Goal: Task Accomplishment & Management: Use online tool/utility

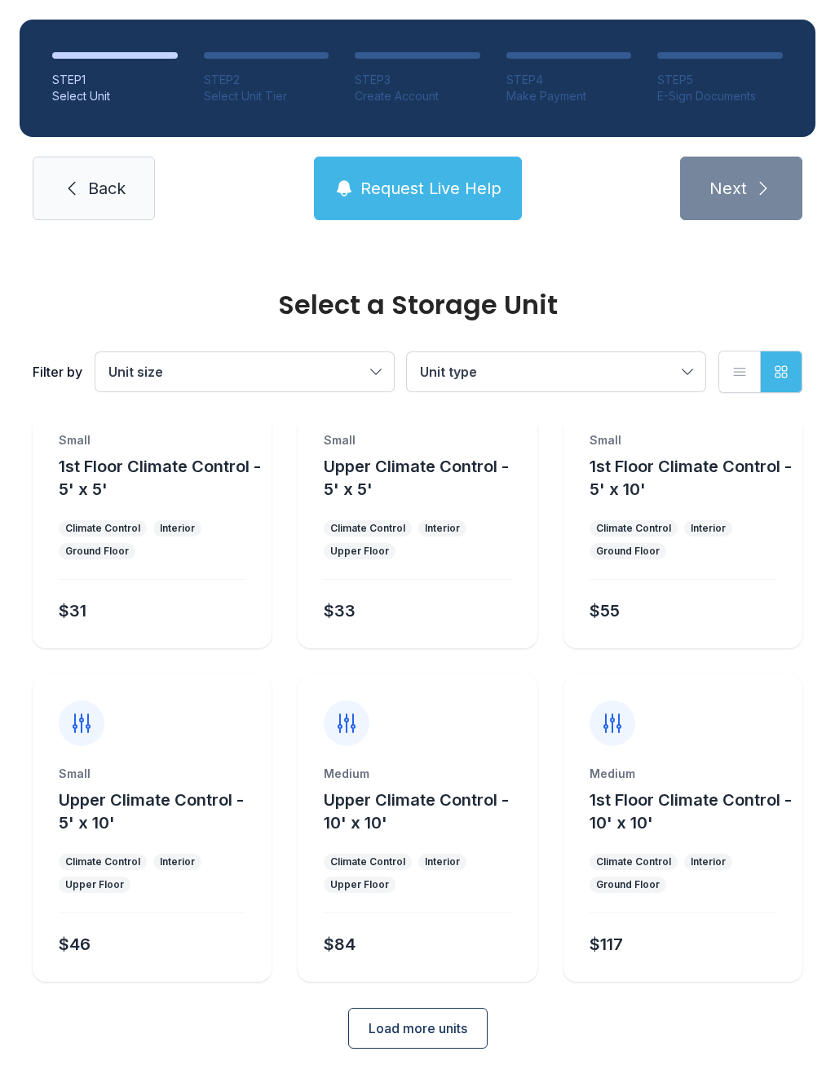
scroll to position [88, 0]
click at [343, 936] on div "$84" at bounding box center [340, 944] width 32 height 23
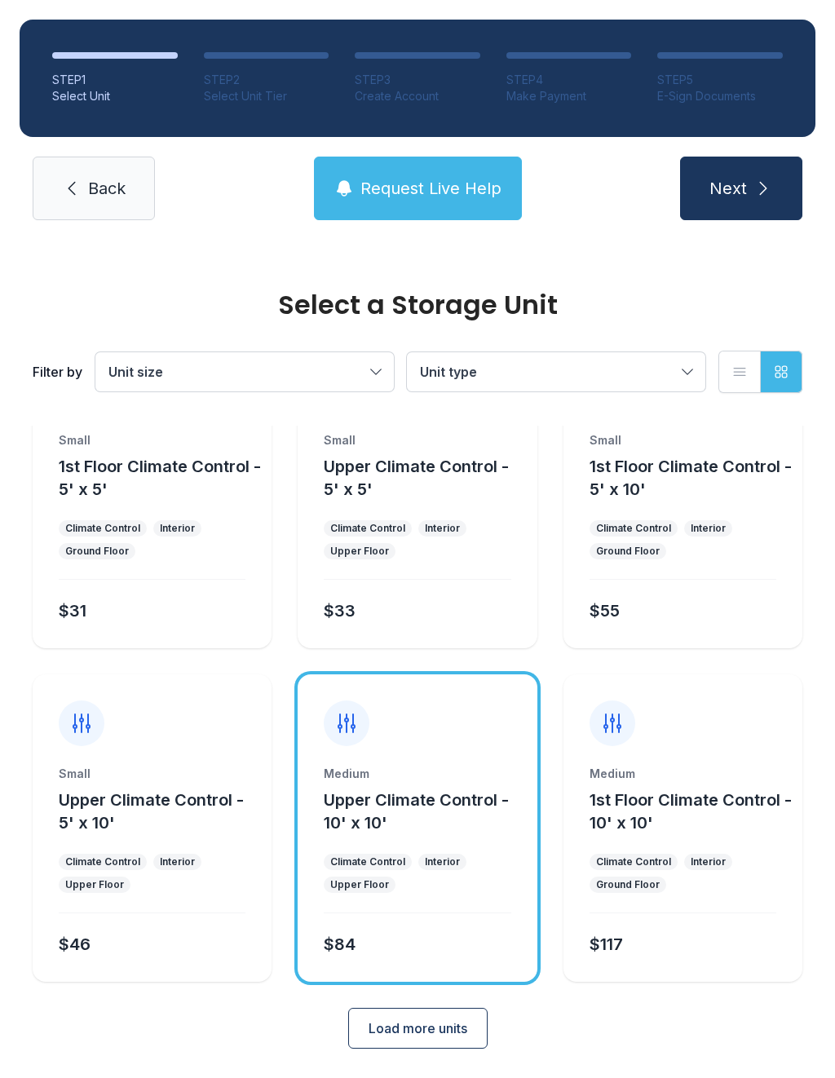
click at [752, 172] on button "Next" at bounding box center [741, 189] width 122 height 64
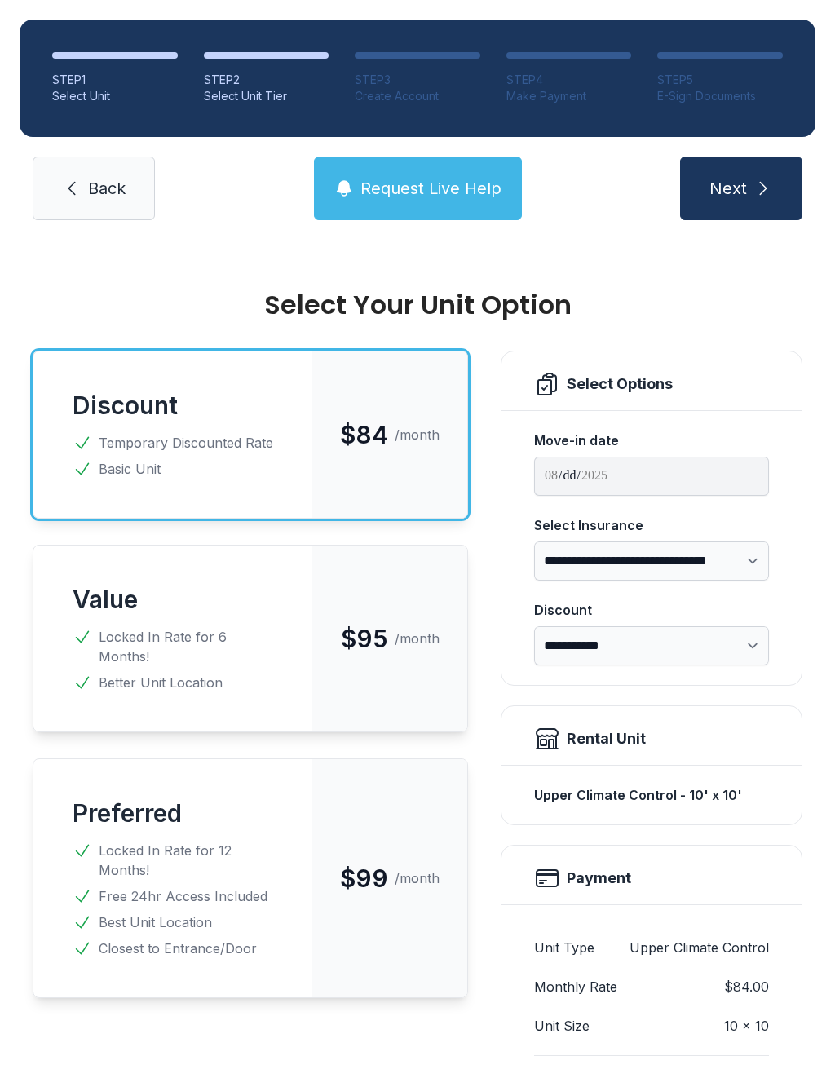
click at [99, 197] on span "Back" at bounding box center [107, 188] width 38 height 23
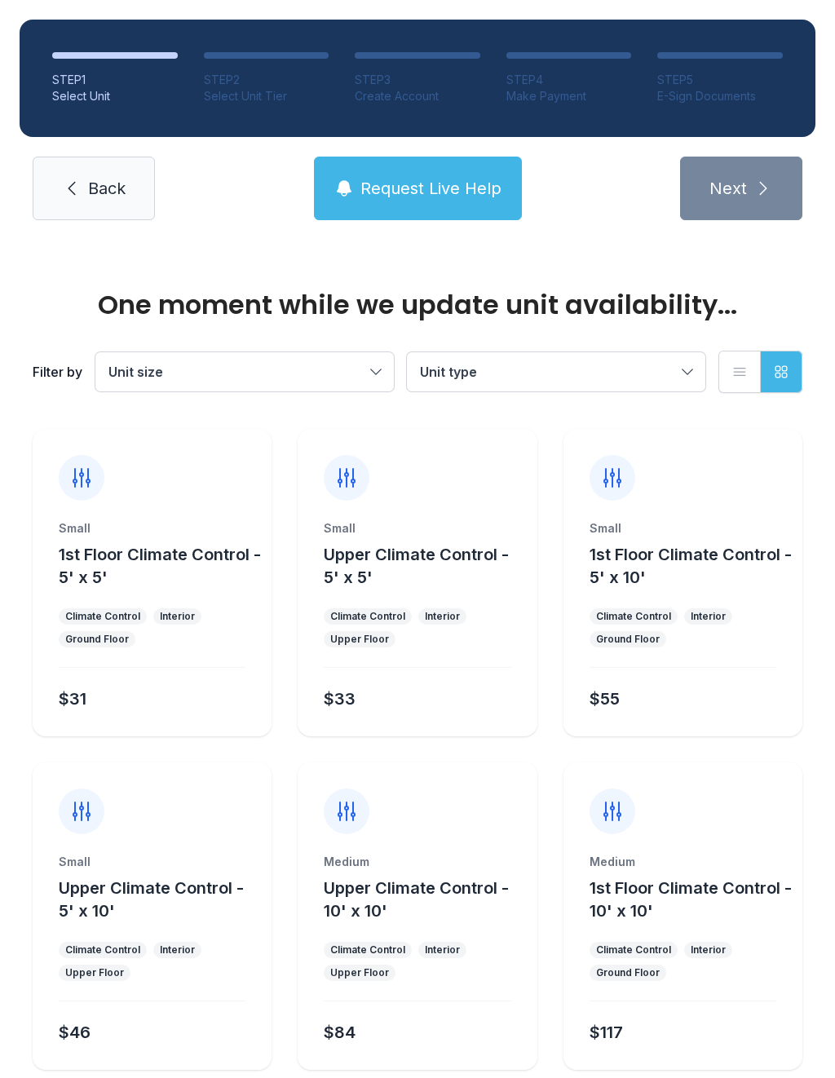
click at [102, 181] on span "Back" at bounding box center [107, 188] width 38 height 23
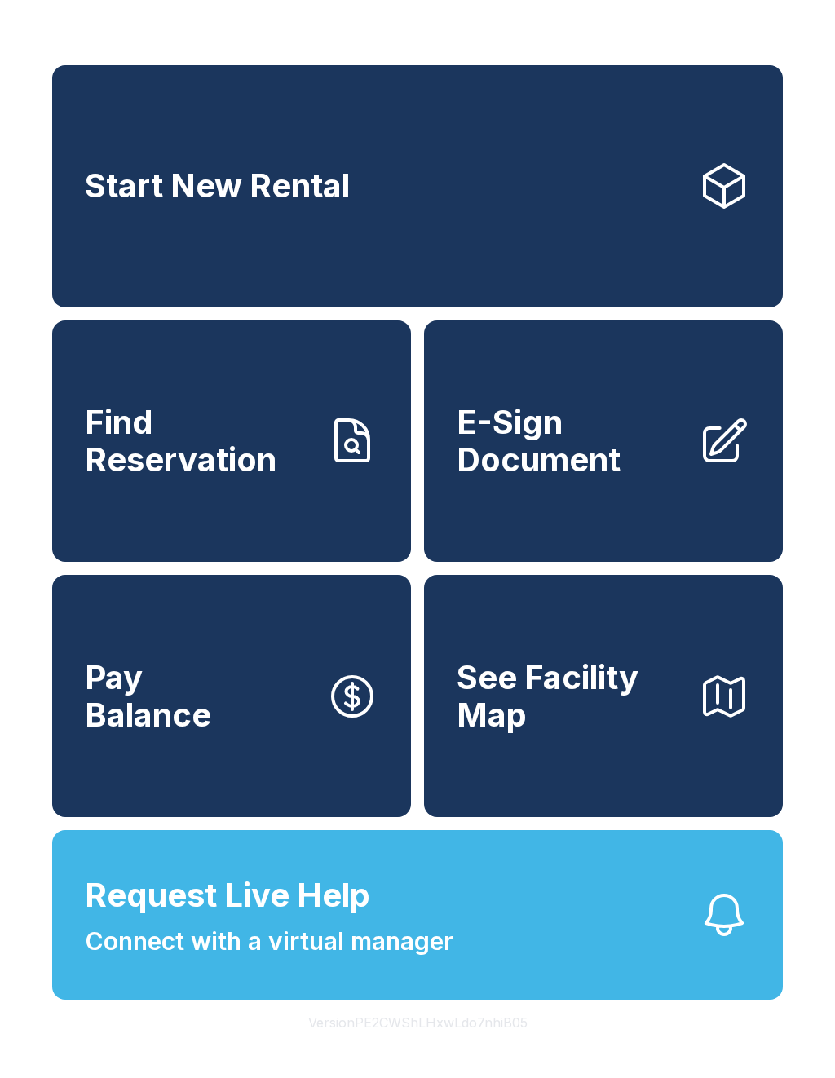
click at [721, 467] on icon at bounding box center [724, 441] width 52 height 52
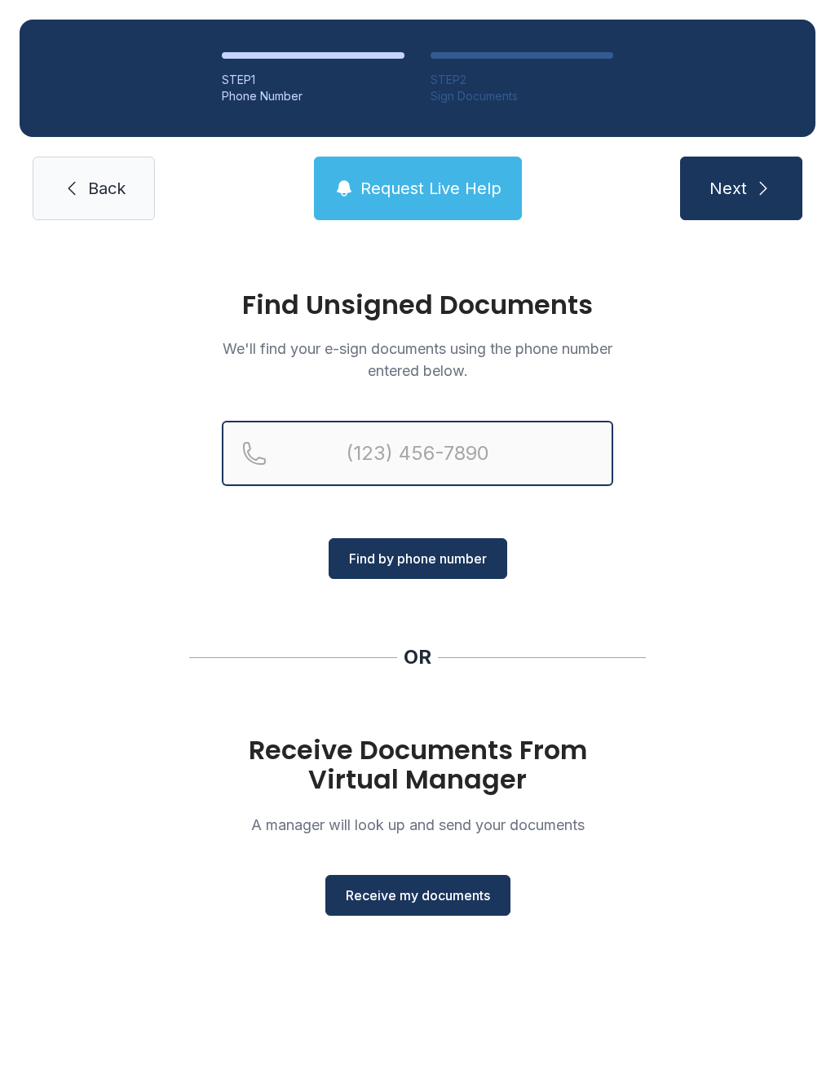
click at [313, 439] on input "Reservation phone number" at bounding box center [418, 453] width 392 height 65
type input "[PHONE_NUMBER]"
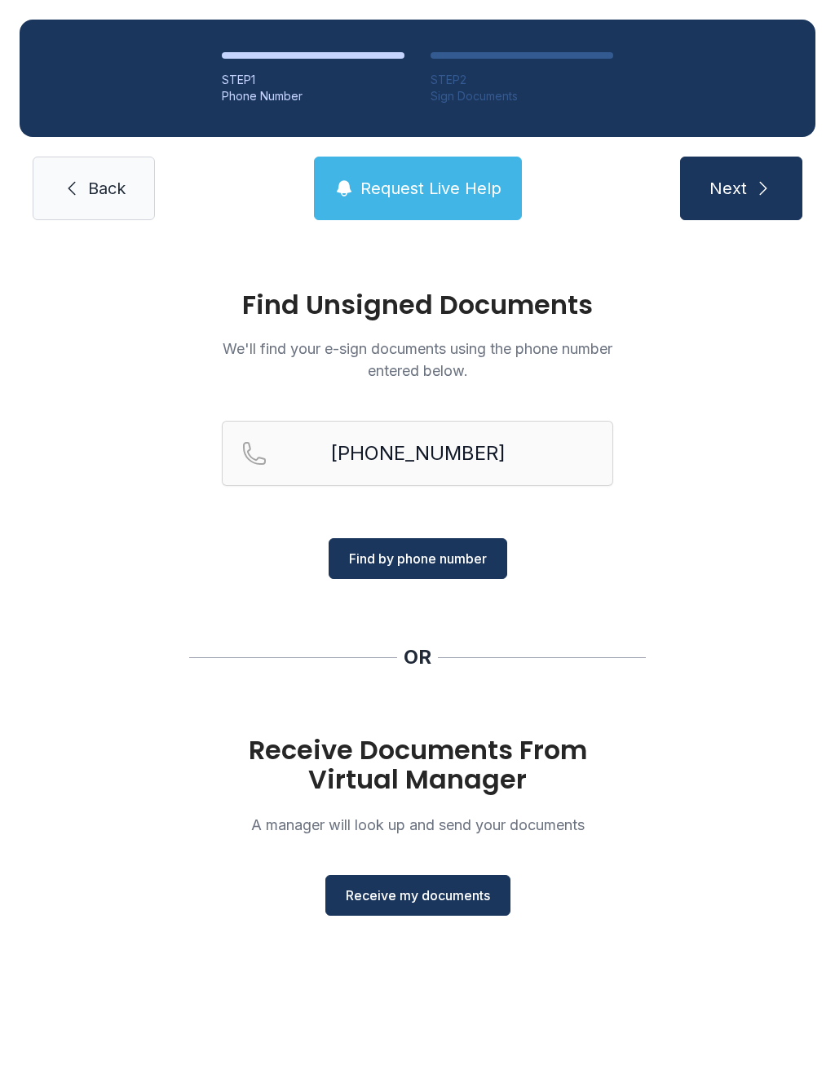
click at [446, 566] on span "Find by phone number" at bounding box center [418, 559] width 138 height 20
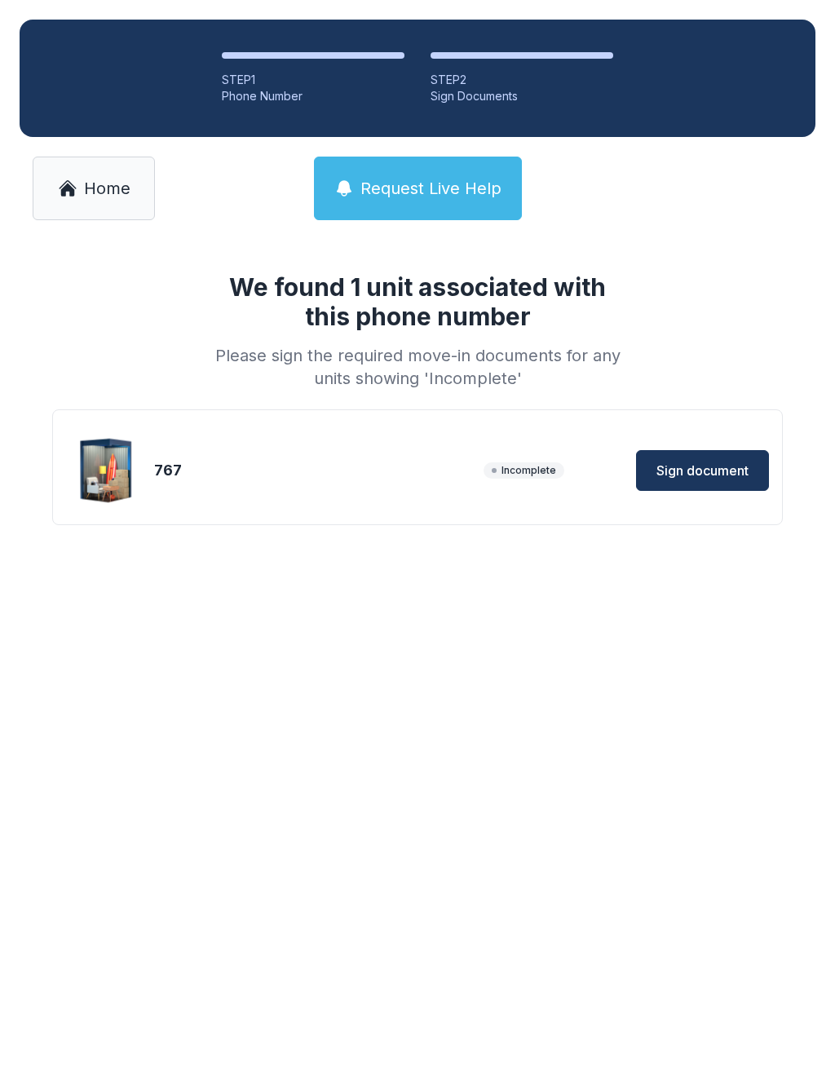
click at [717, 463] on span "Sign document" at bounding box center [703, 471] width 92 height 20
